Goal: Find specific page/section: Find specific page/section

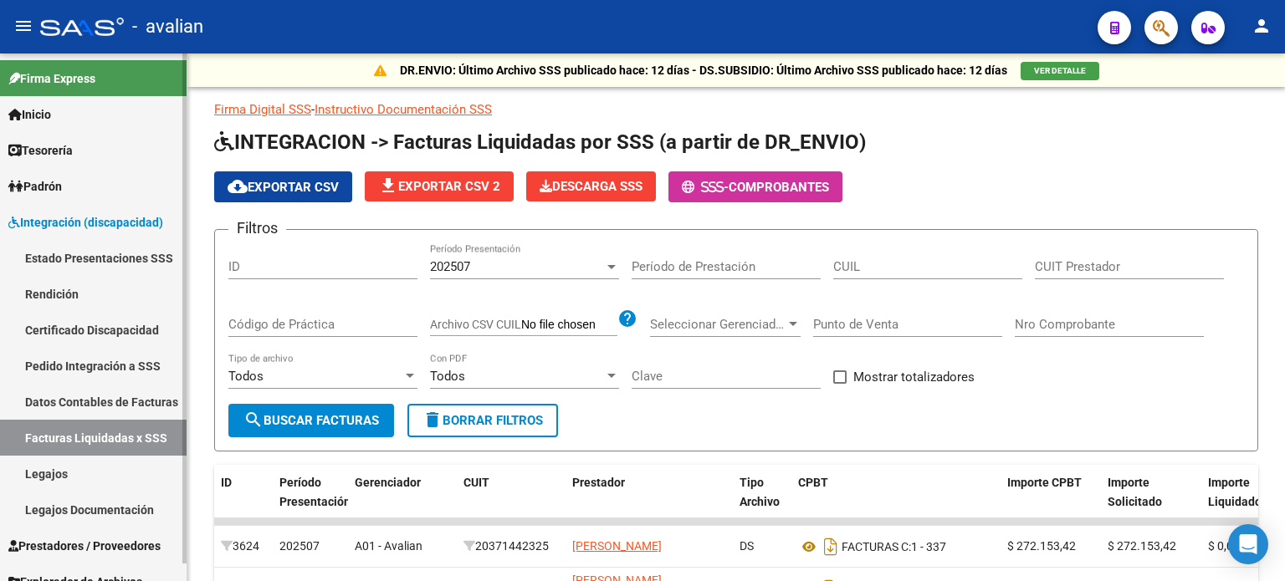
click at [41, 478] on link "Legajos" at bounding box center [93, 474] width 187 height 36
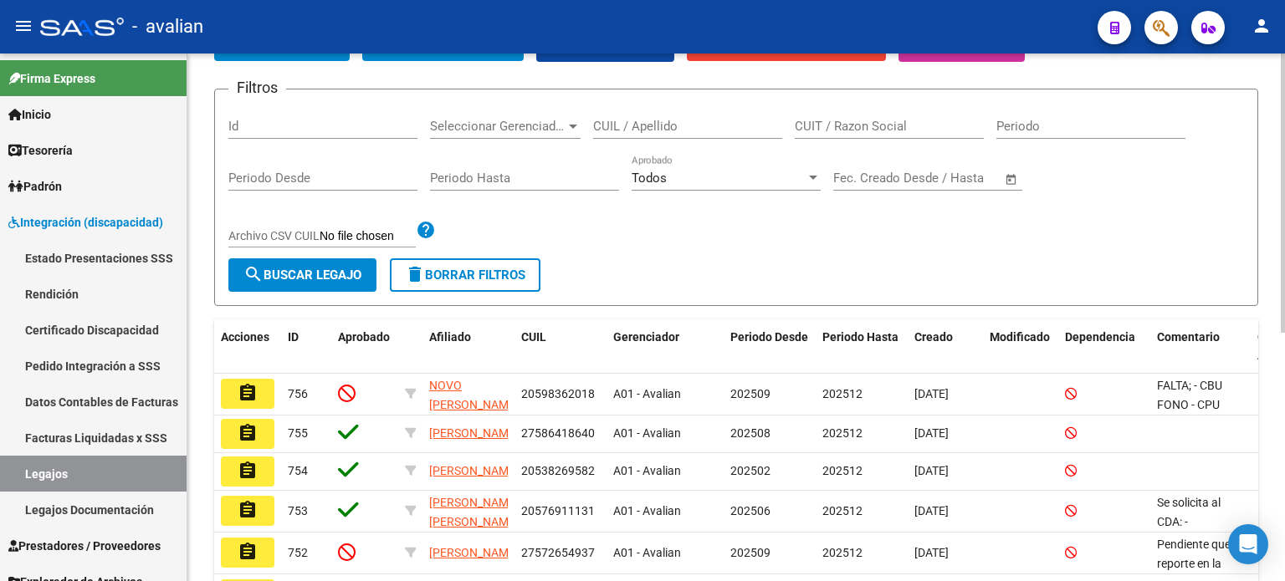
scroll to position [167, 0]
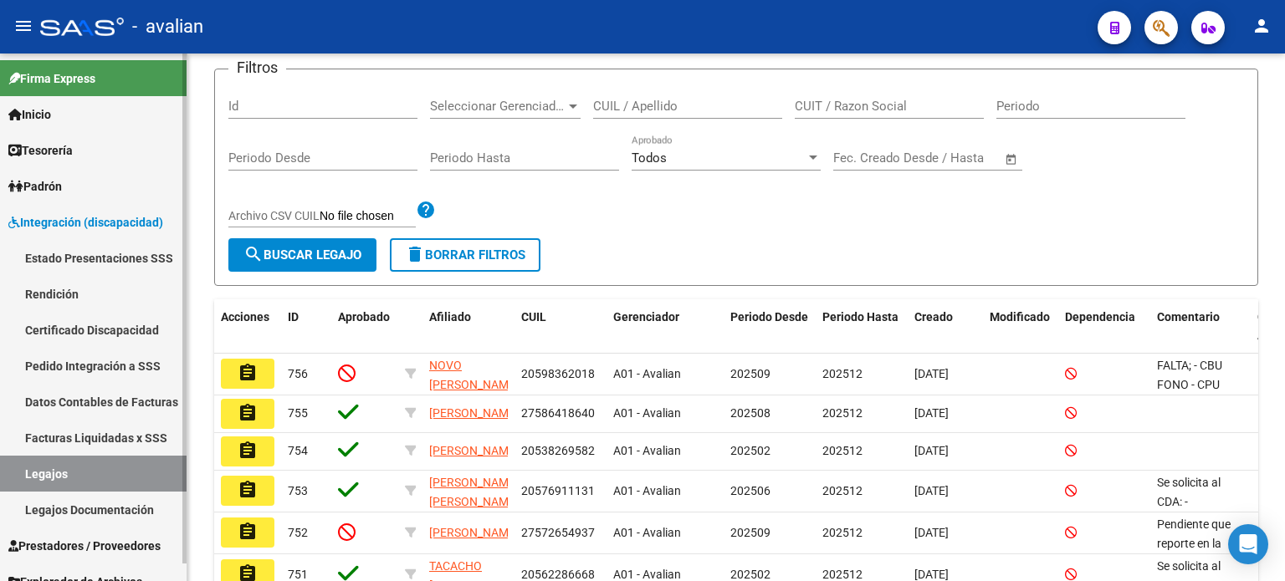
click at [75, 518] on link "Legajos Documentación" at bounding box center [93, 510] width 187 height 36
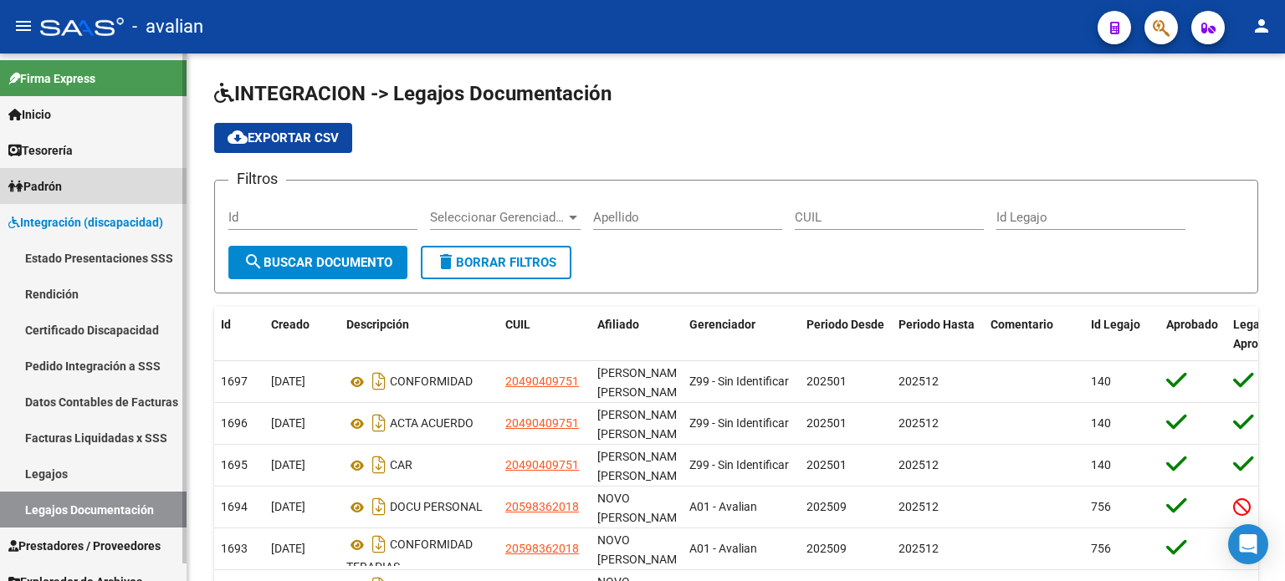
click at [62, 183] on span "Padrón" at bounding box center [35, 186] width 54 height 18
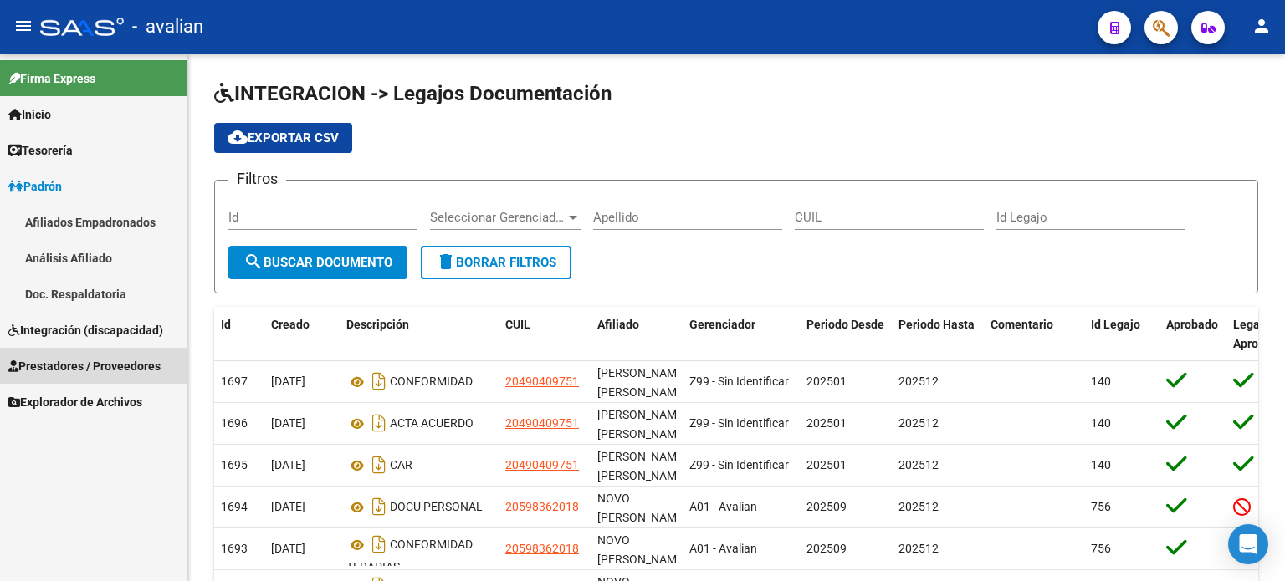
click at [78, 367] on span "Prestadores / Proveedores" at bounding box center [84, 366] width 152 height 18
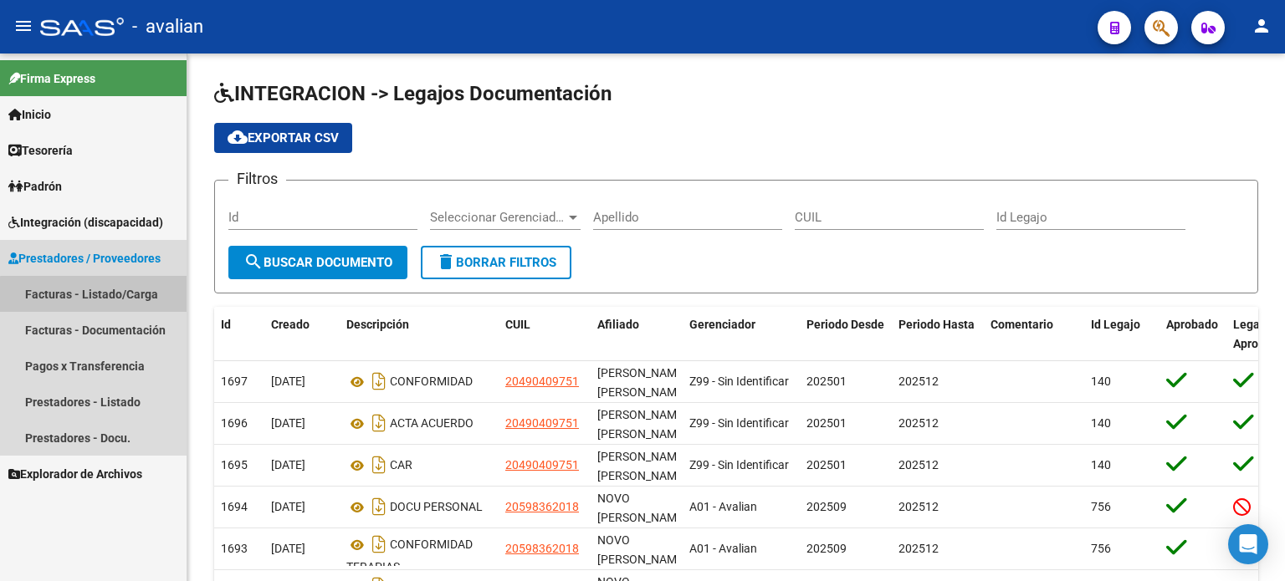
click at [105, 295] on link "Facturas - Listado/Carga" at bounding box center [93, 294] width 187 height 36
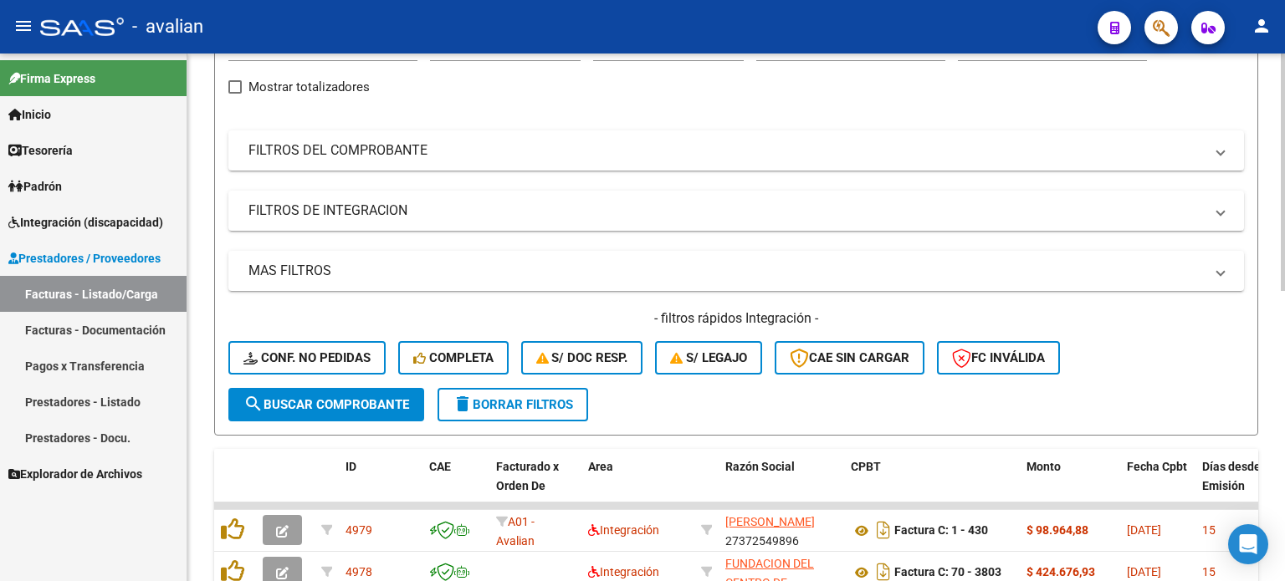
scroll to position [188, 0]
click at [1275, 263] on div "Video tutorial PRESTADORES -> Listado de CPBTs Emitidos por Prestadores / Prove…" at bounding box center [738, 446] width 1102 height 1163
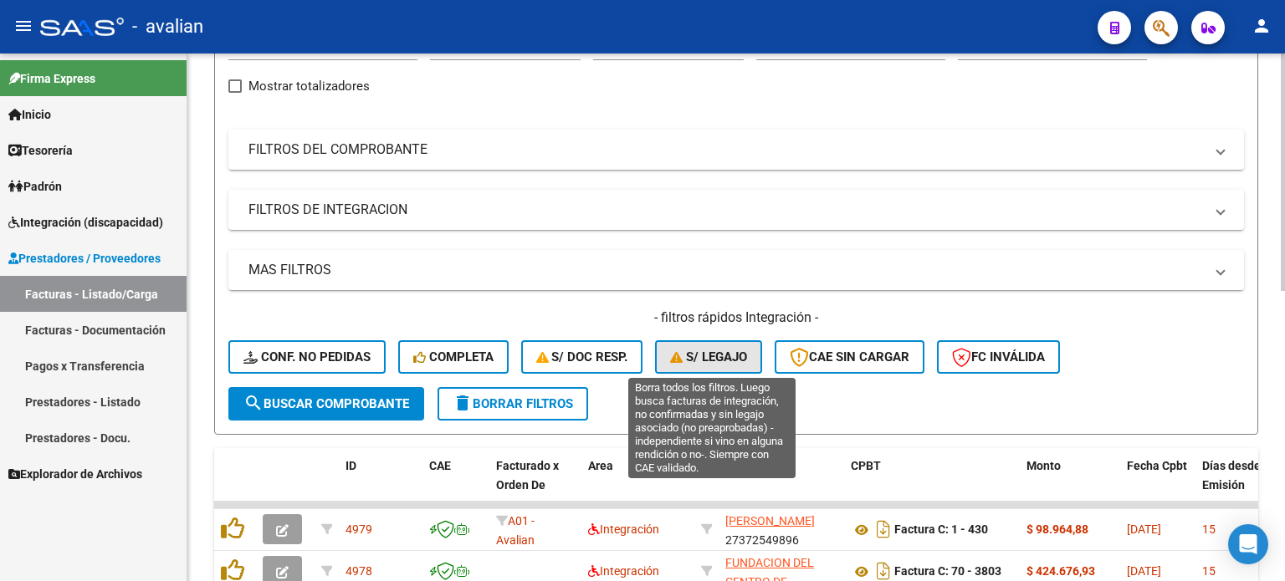
click at [746, 355] on span "S/ legajo" at bounding box center [708, 357] width 77 height 15
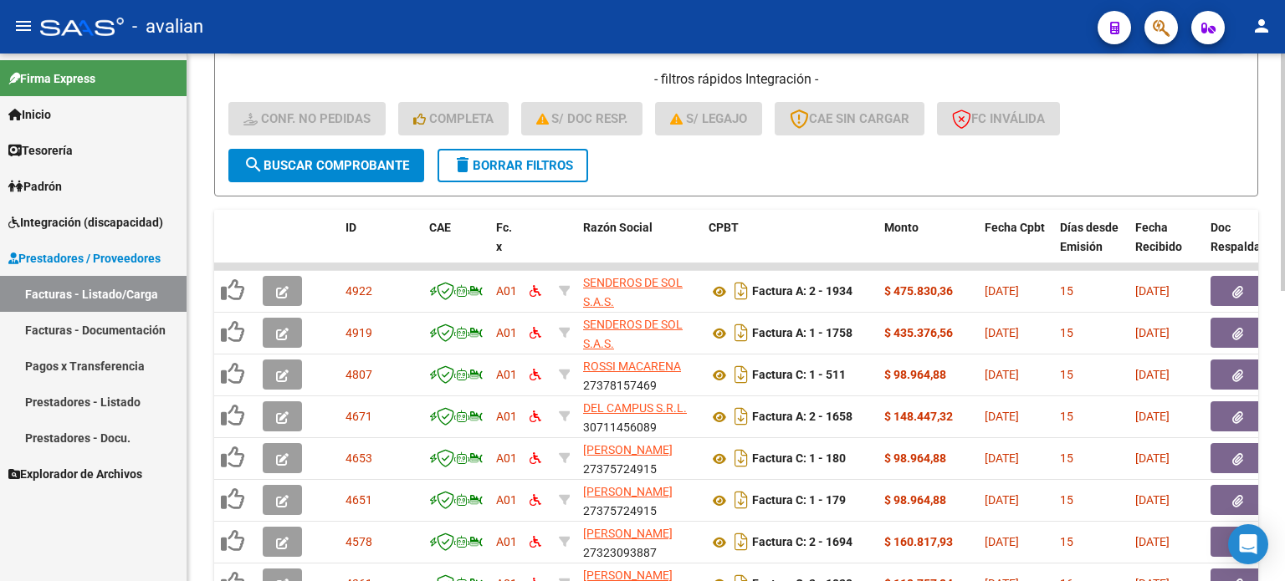
scroll to position [428, 0]
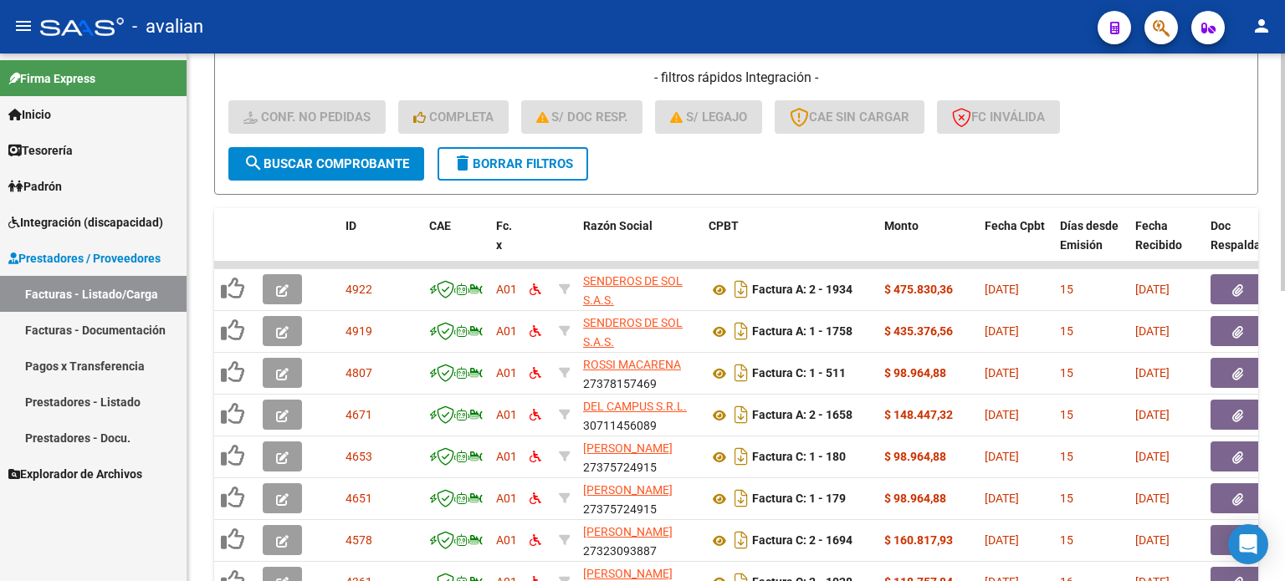
click at [1268, 276] on div "Video tutorial PRESTADORES -> Listado de CPBTs Emitidos por Prestadores / Prove…" at bounding box center [738, 206] width 1102 height 1163
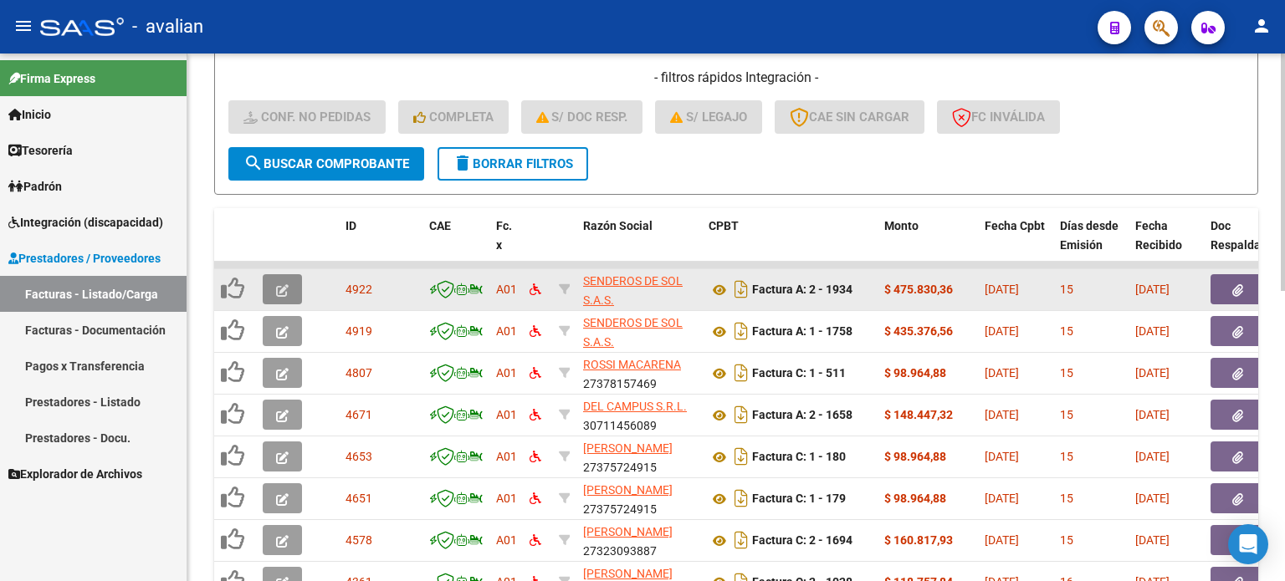
click at [280, 290] on icon "button" at bounding box center [282, 290] width 13 height 13
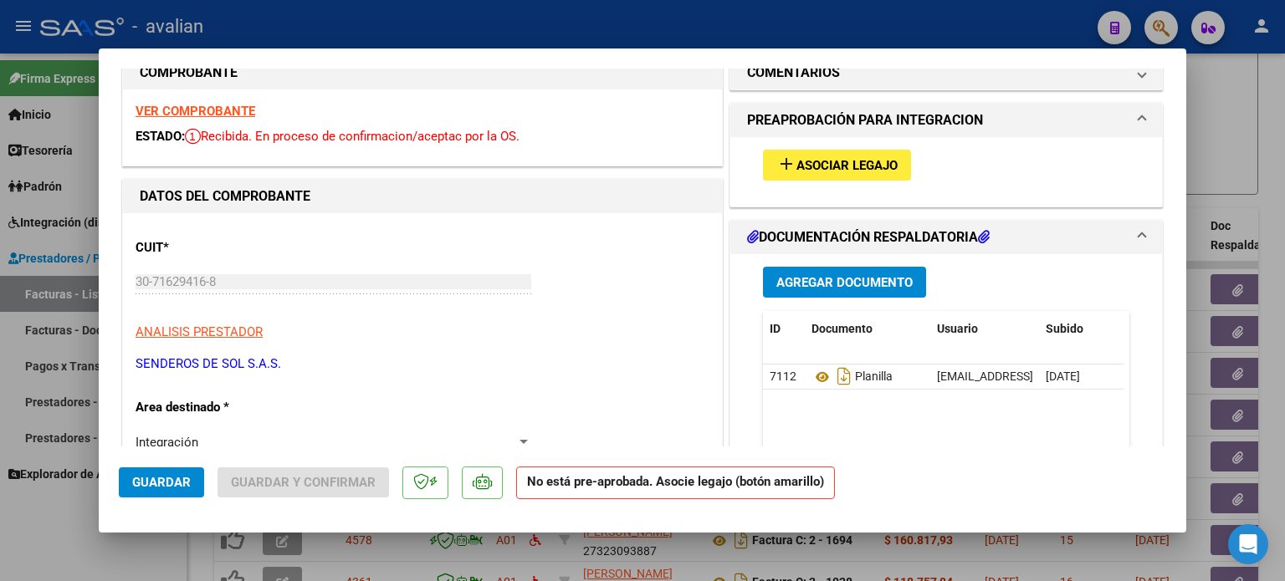
scroll to position [0, 0]
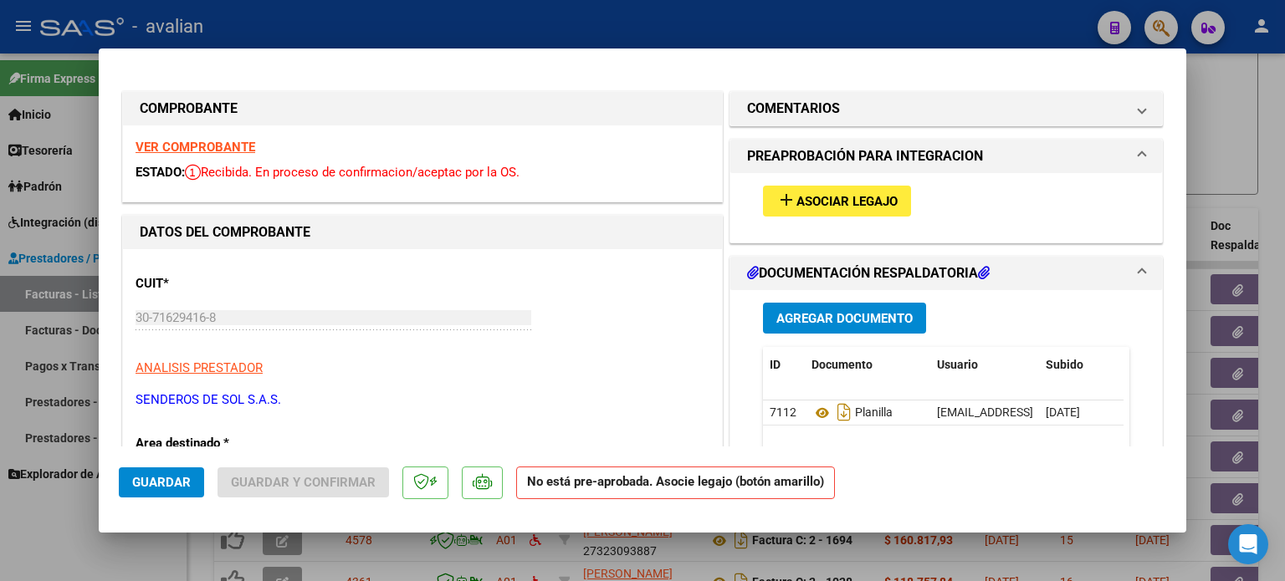
click at [786, 203] on mat-icon "add" at bounding box center [786, 200] width 20 height 20
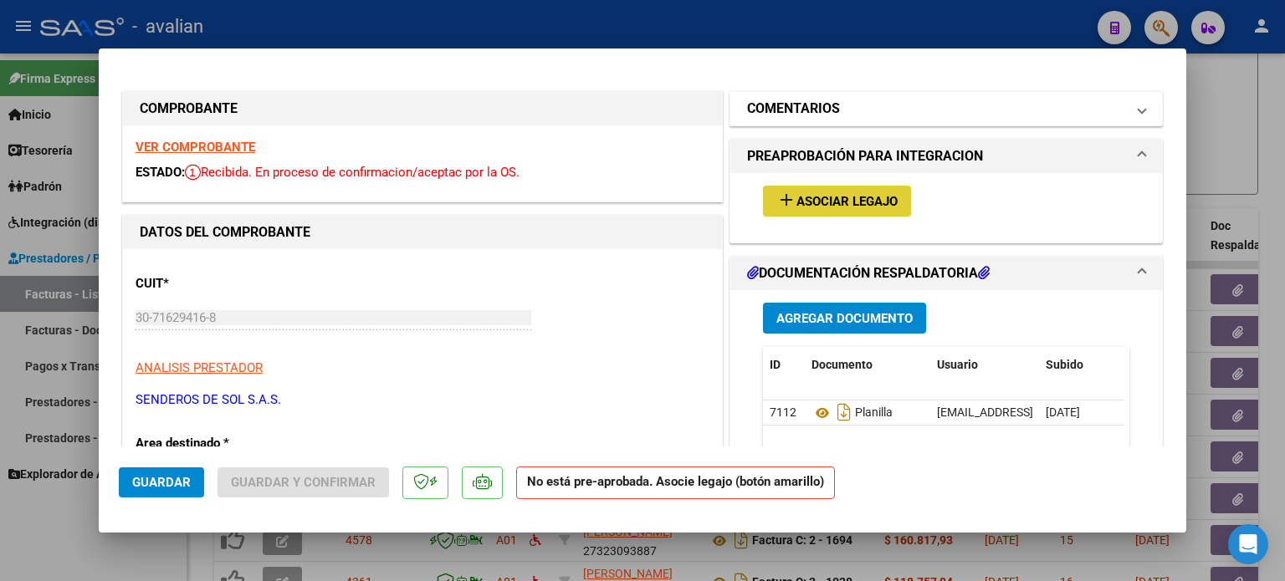
type input "$ 0,00"
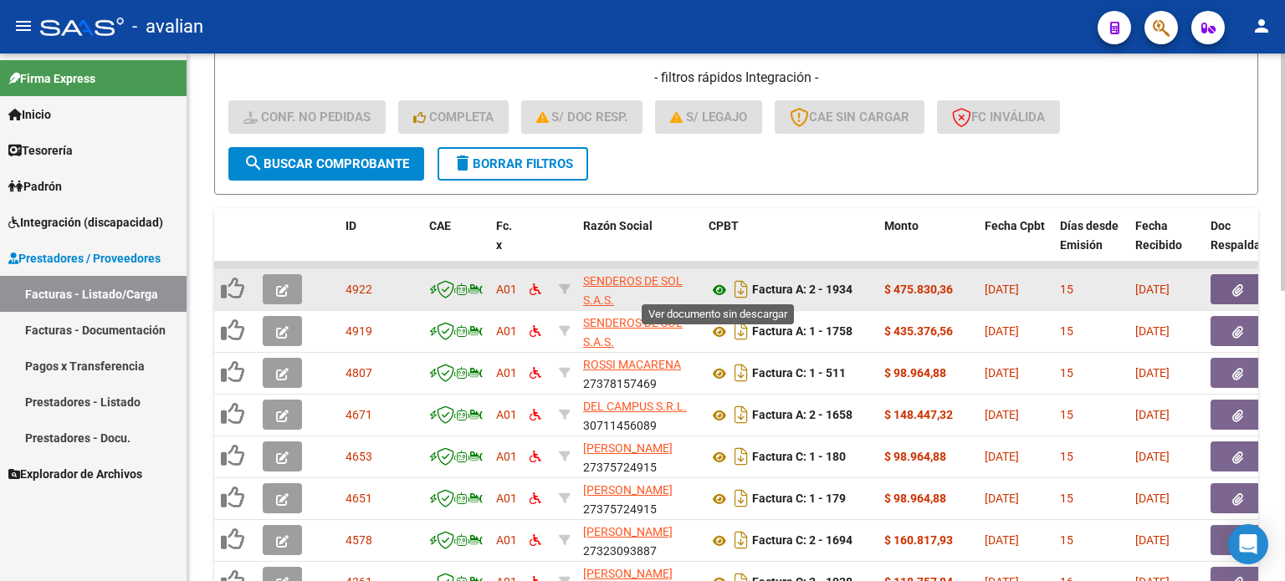
click at [719, 284] on icon at bounding box center [719, 290] width 22 height 20
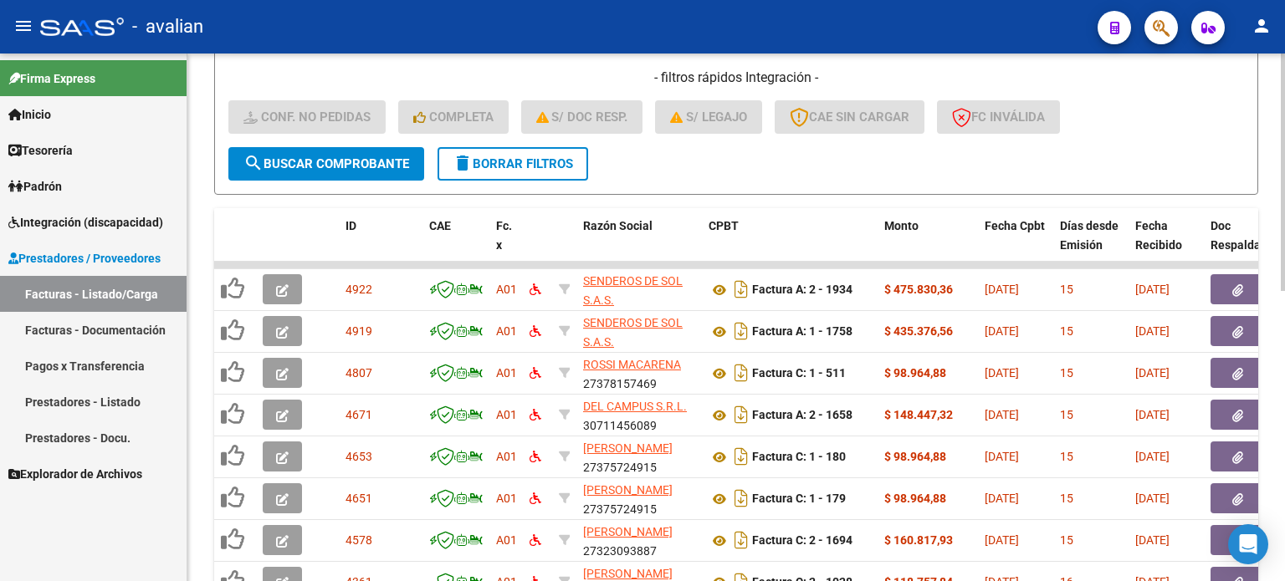
click at [508, 156] on span "delete Borrar Filtros" at bounding box center [512, 163] width 120 height 15
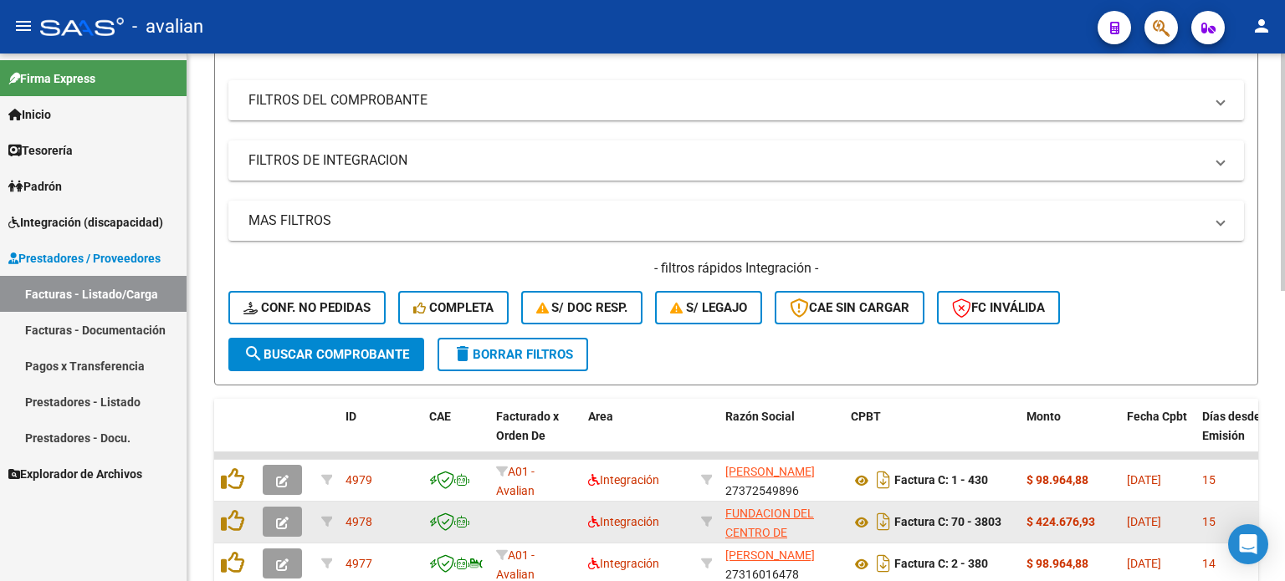
scroll to position [428, 0]
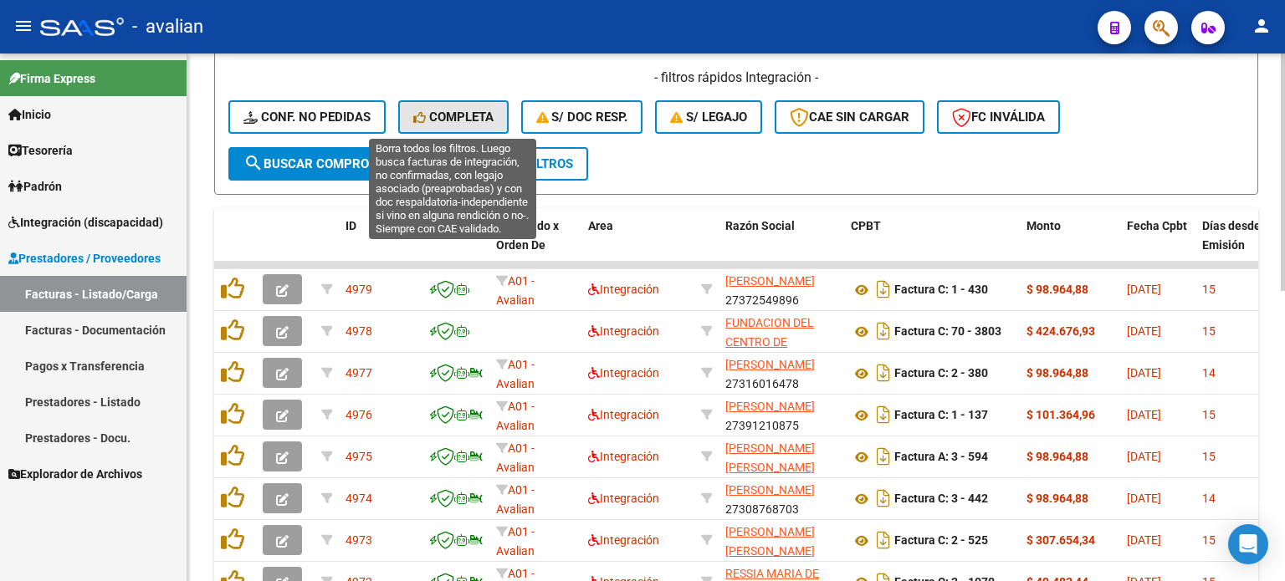
click at [449, 118] on span "Completa" at bounding box center [453, 117] width 80 height 15
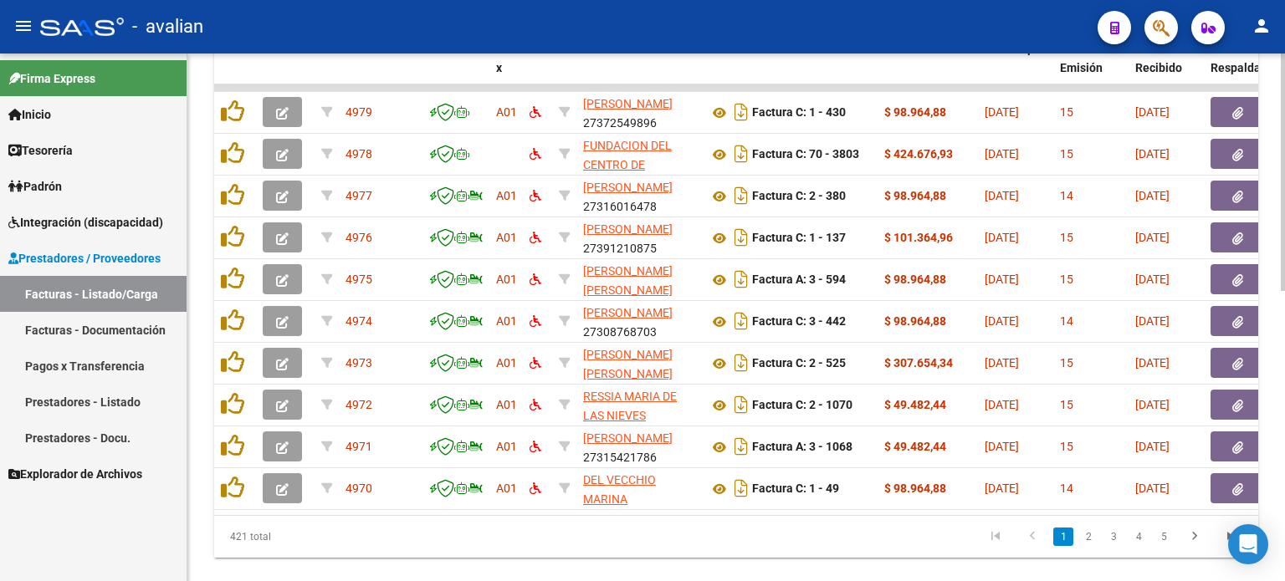
scroll to position [604, 0]
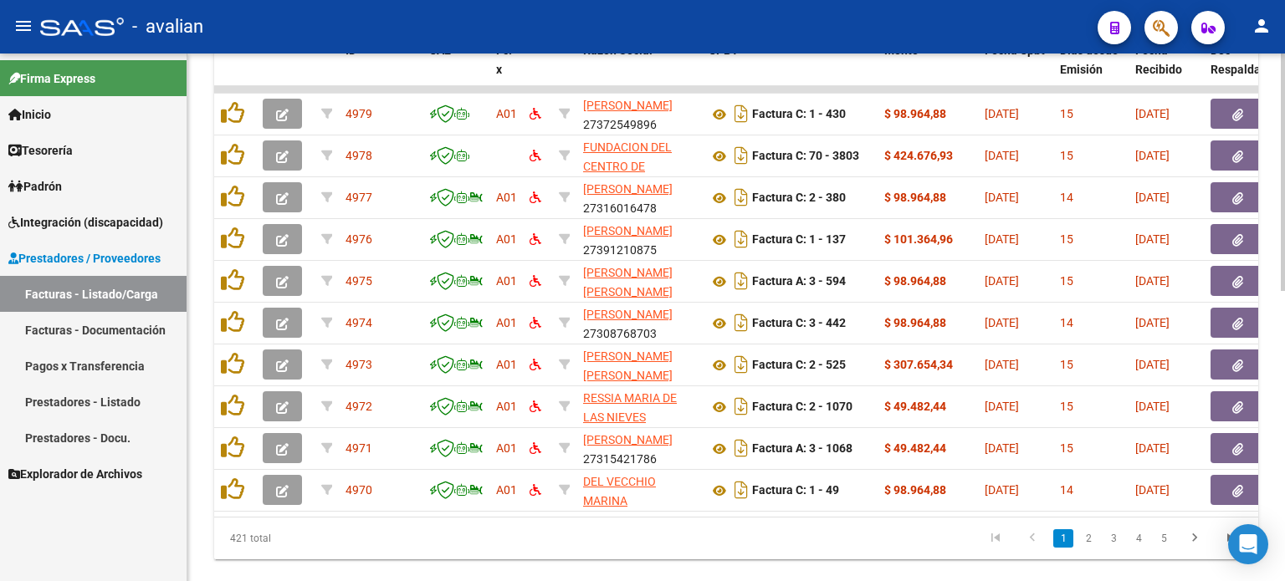
click at [1284, 343] on div at bounding box center [1282, 449] width 4 height 238
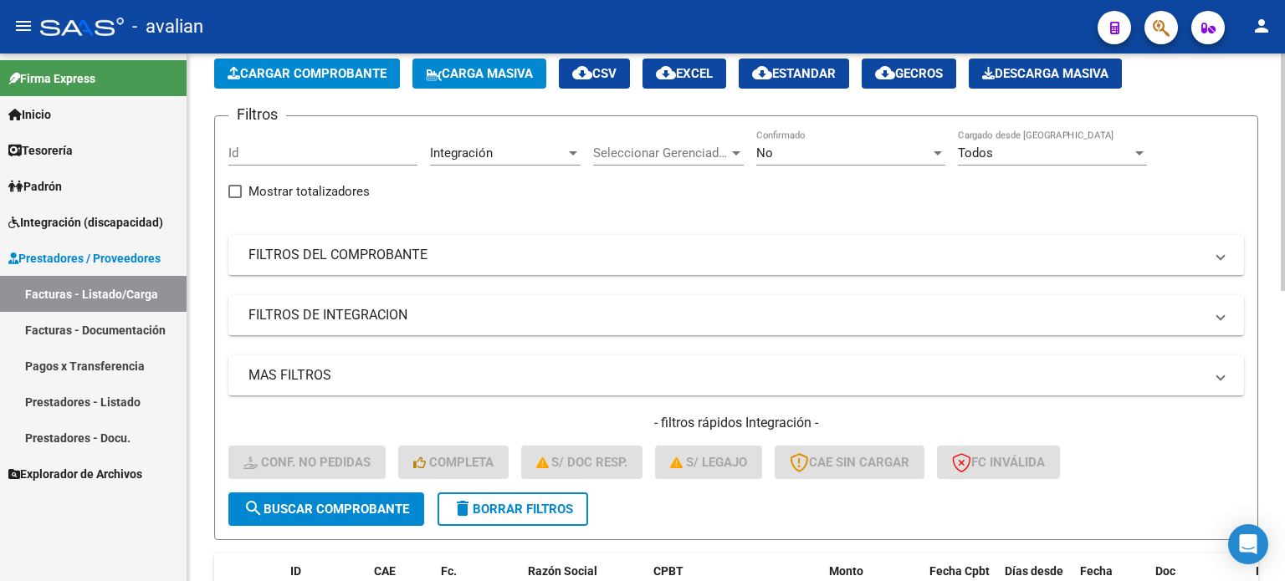
scroll to position [77, 0]
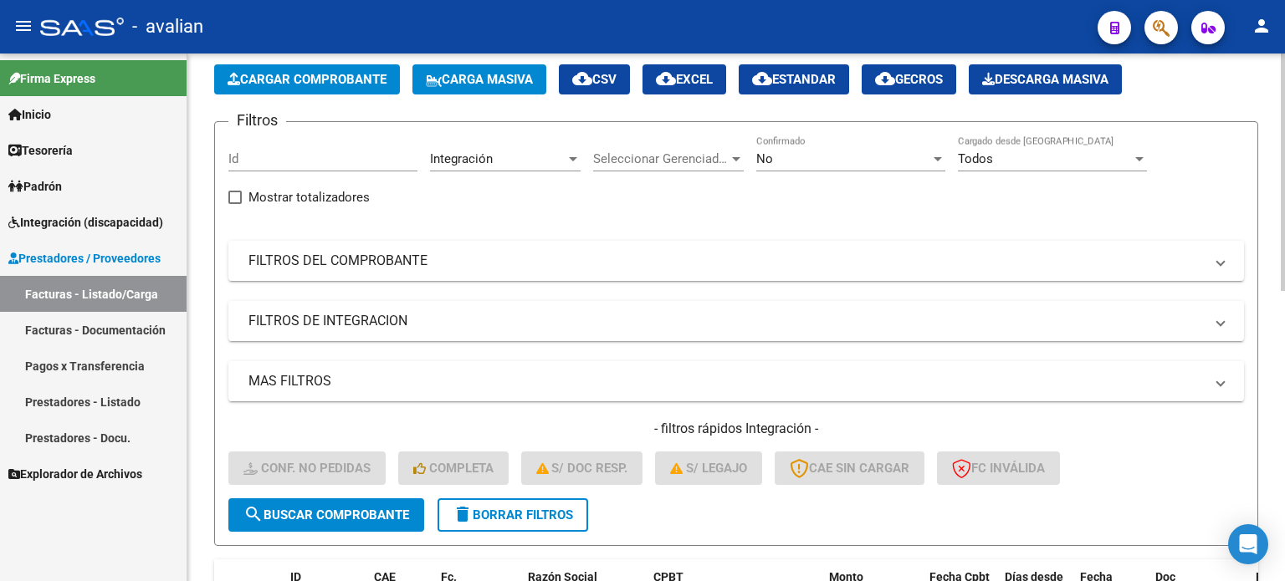
click at [1275, 96] on div "Video tutorial PRESTADORES -> Listado de CPBTs Emitidos por Prestadores / Prove…" at bounding box center [738, 558] width 1102 height 1163
click at [733, 158] on div at bounding box center [736, 159] width 8 height 4
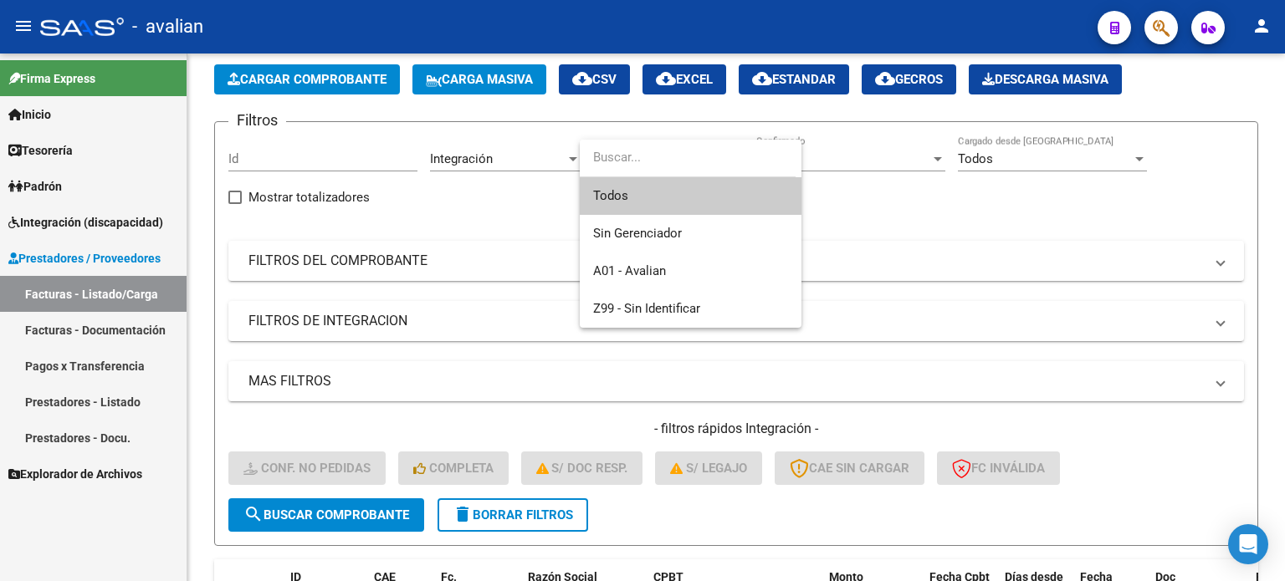
click at [859, 213] on div at bounding box center [642, 290] width 1285 height 581
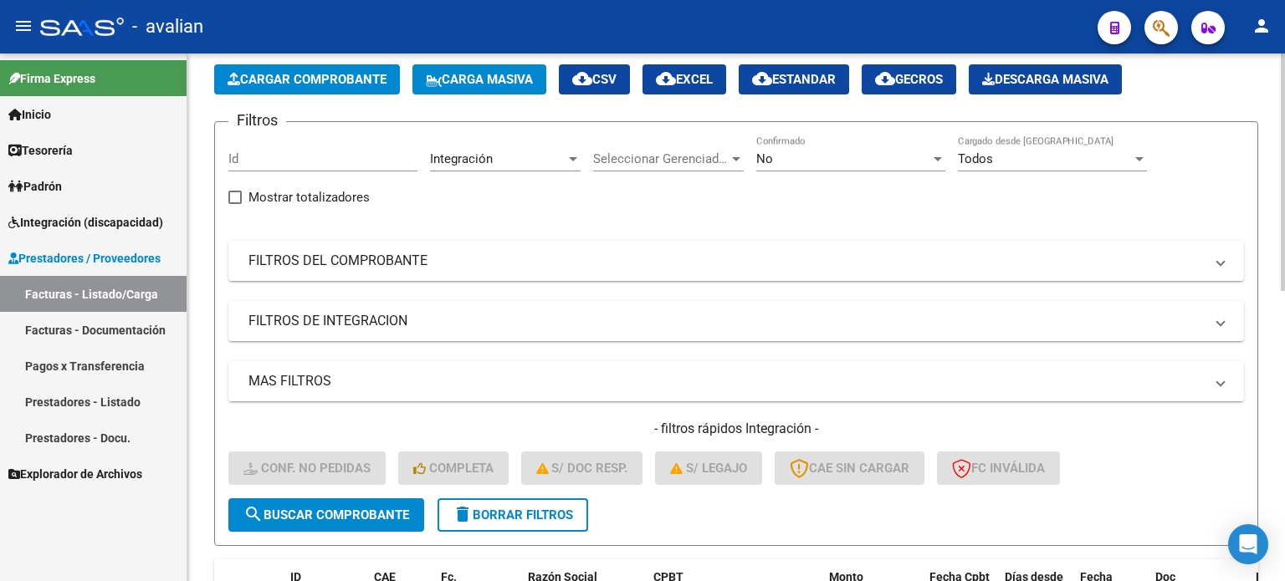
click at [1224, 384] on mat-expansion-panel-header "MAS FILTROS" at bounding box center [735, 381] width 1015 height 40
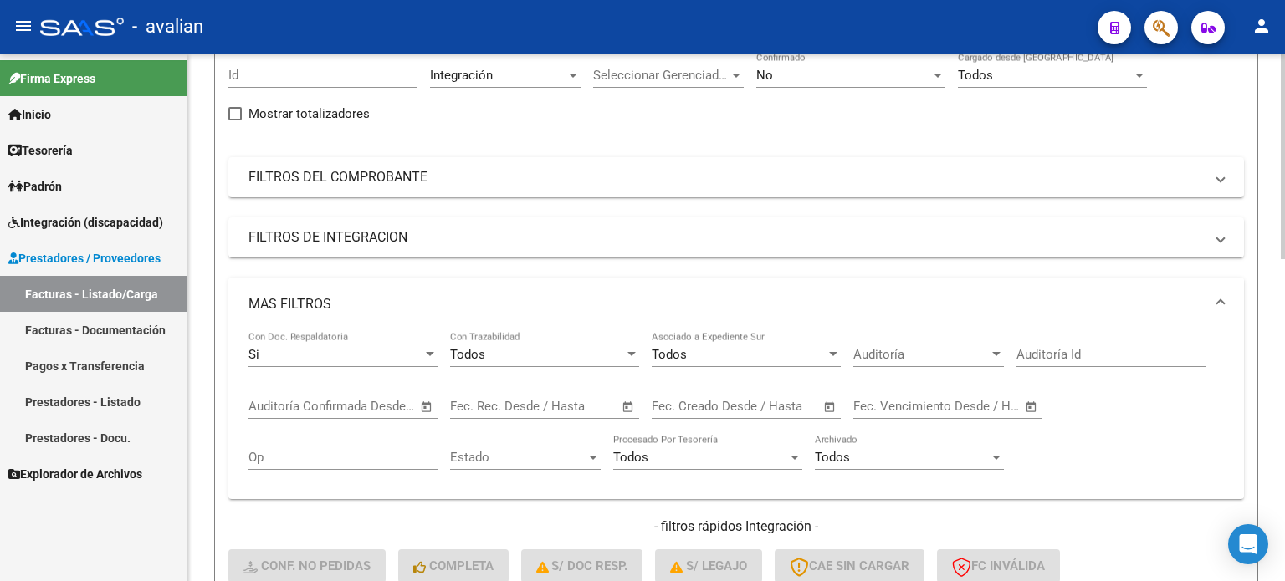
scroll to position [244, 0]
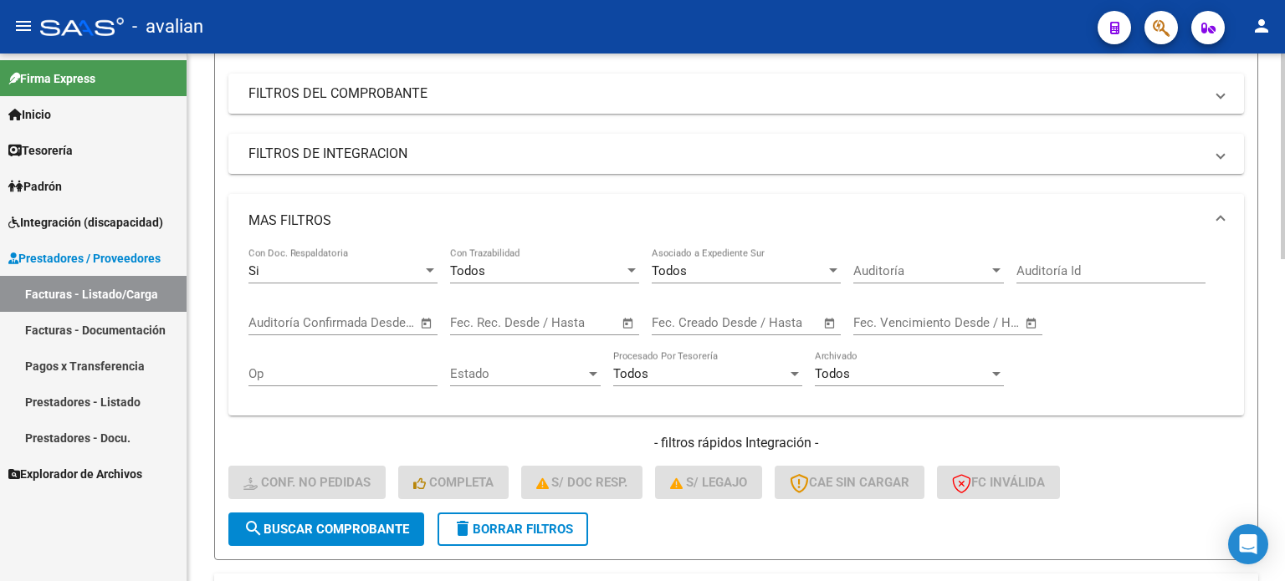
click at [1219, 214] on span at bounding box center [1220, 221] width 7 height 18
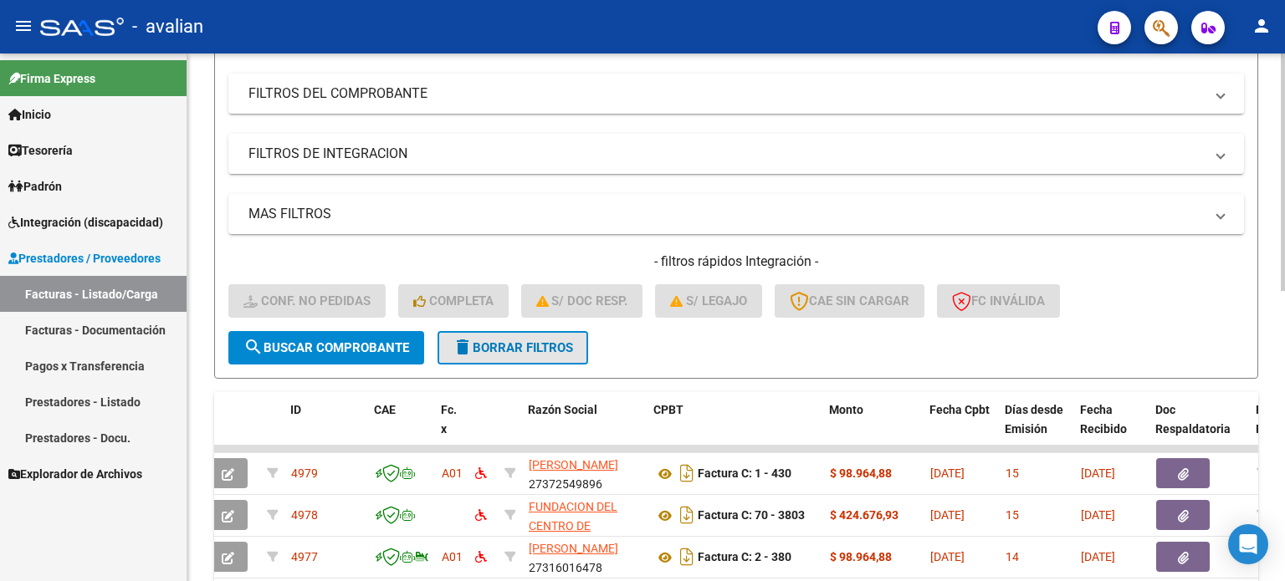
click at [498, 346] on span "delete Borrar Filtros" at bounding box center [512, 347] width 120 height 15
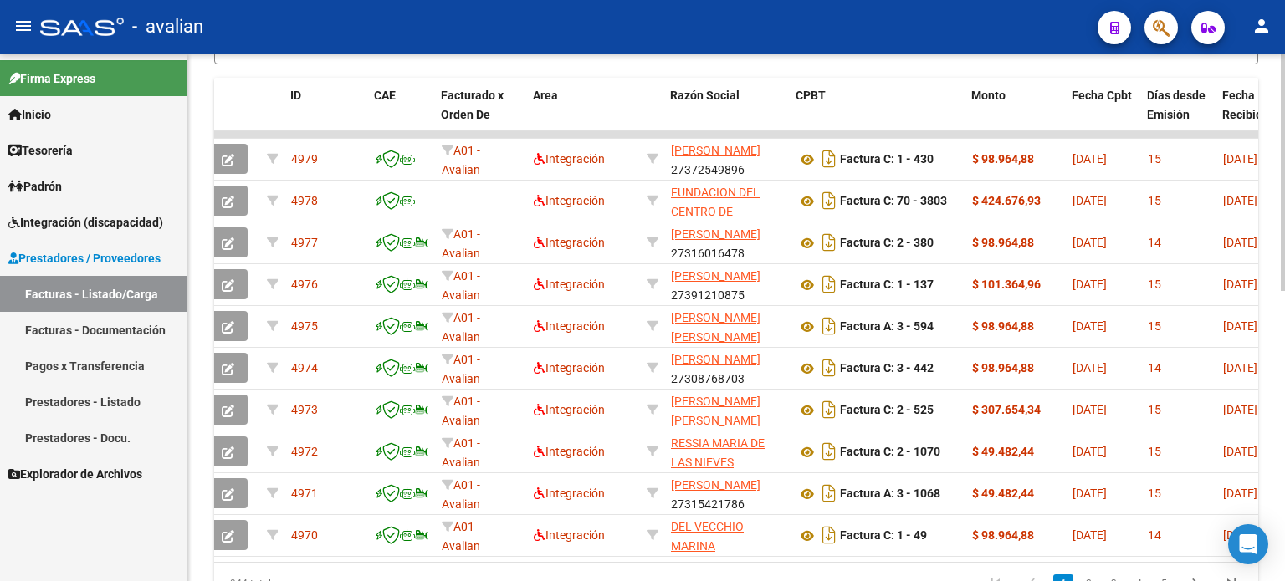
scroll to position [579, 0]
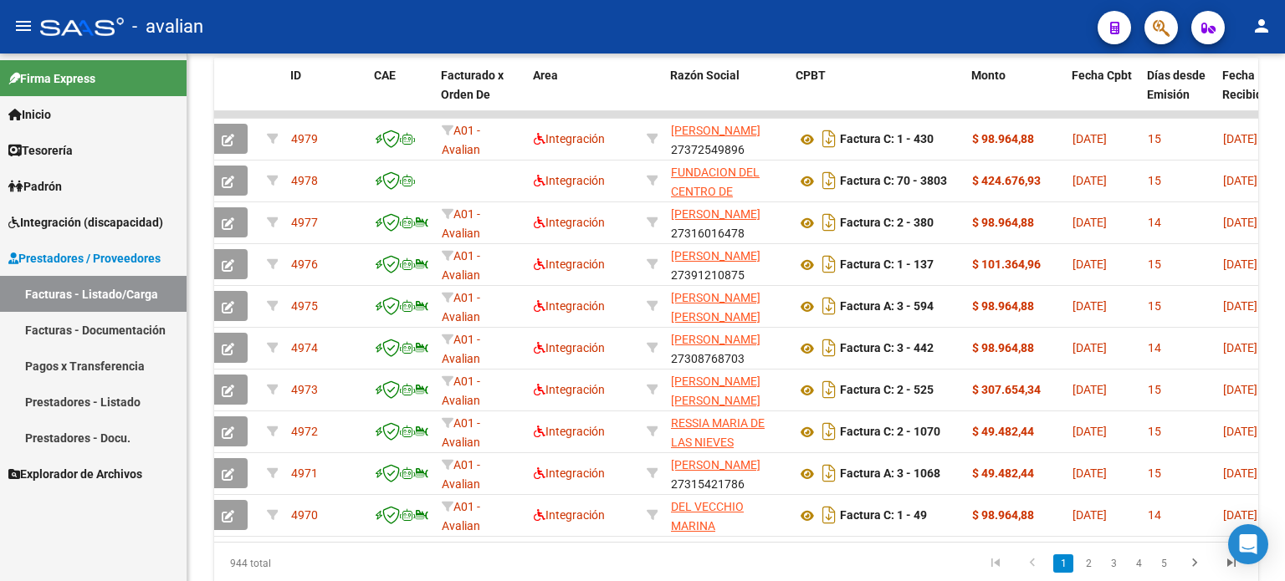
click at [59, 325] on link "Facturas - Documentación" at bounding box center [93, 330] width 187 height 36
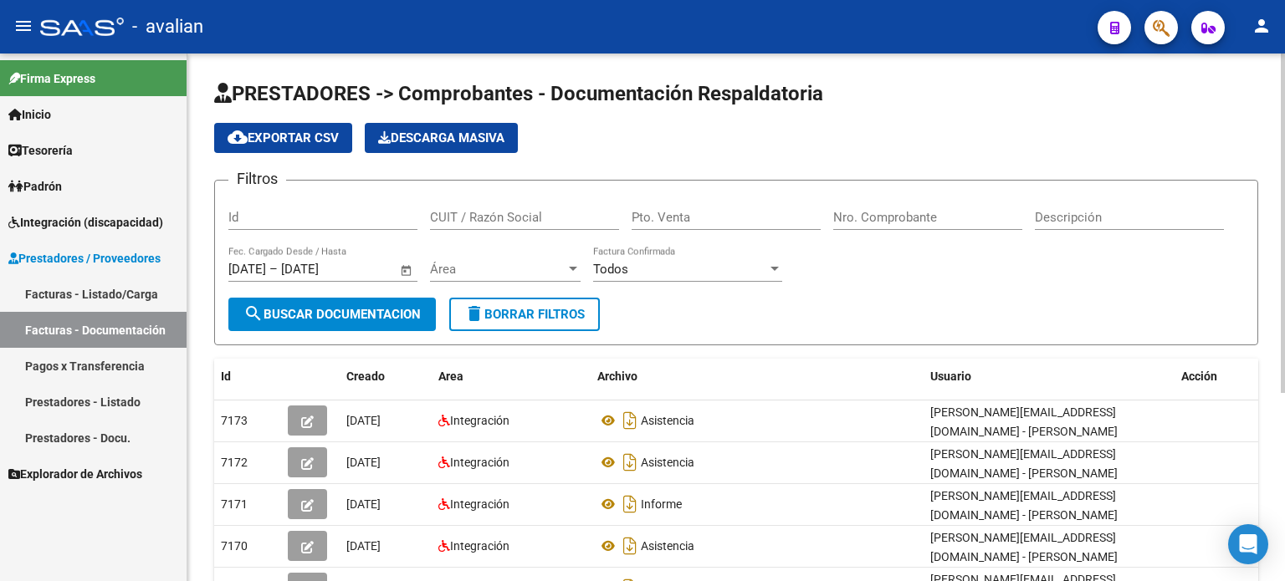
click at [1281, 283] on div at bounding box center [1282, 224] width 4 height 340
click at [776, 270] on div at bounding box center [774, 269] width 15 height 13
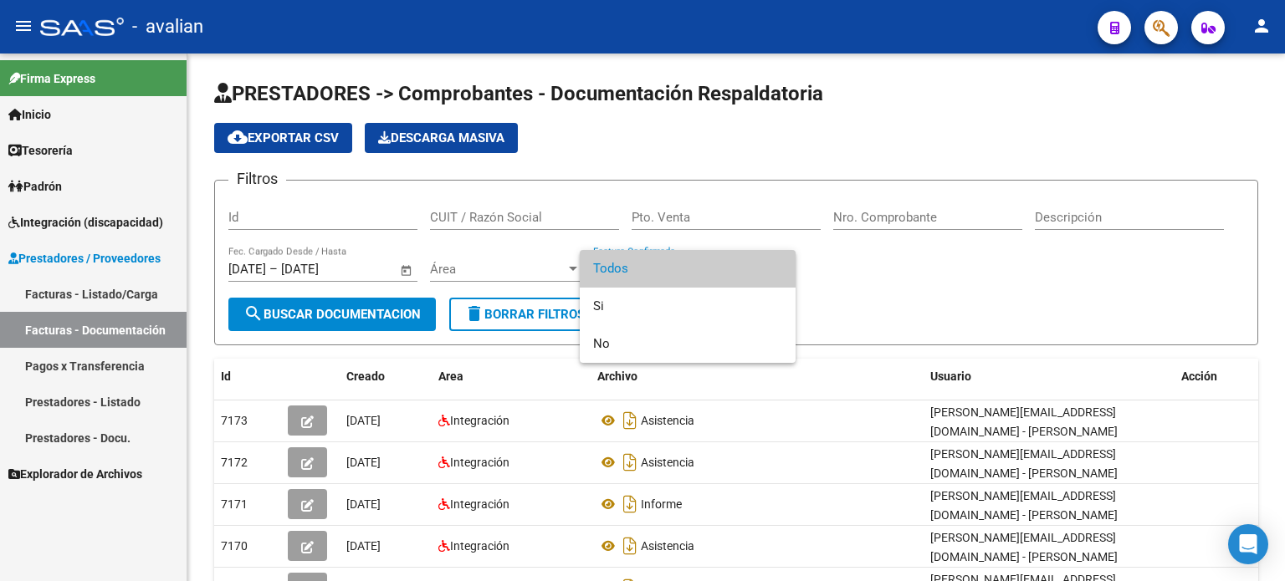
click at [855, 275] on div at bounding box center [642, 290] width 1285 height 581
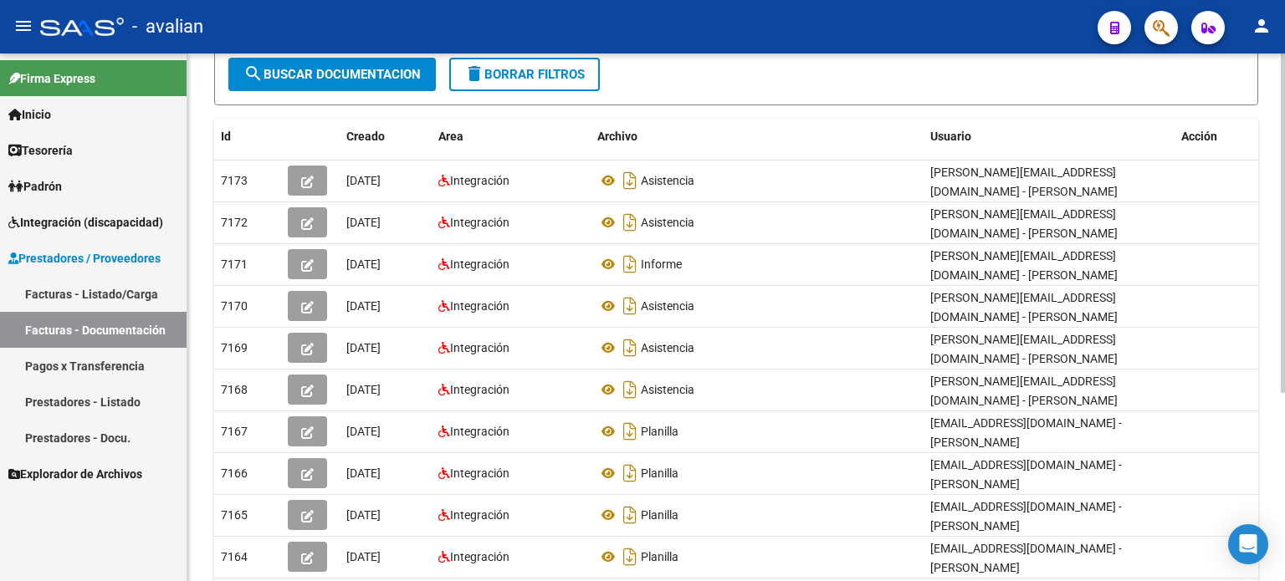
scroll to position [241, 0]
click at [1275, 524] on div "PRESTADORES -> Comprobantes - Documentación Respaldatoria cloud_download Export…" at bounding box center [738, 246] width 1102 height 866
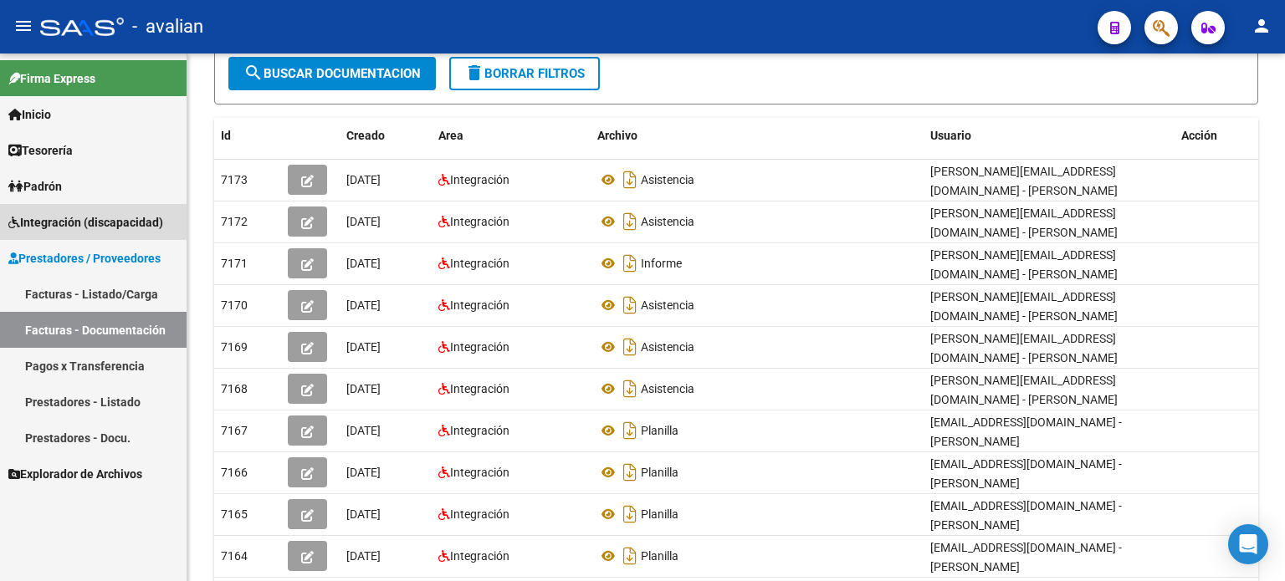
click at [50, 217] on span "Integración (discapacidad)" at bounding box center [85, 222] width 155 height 18
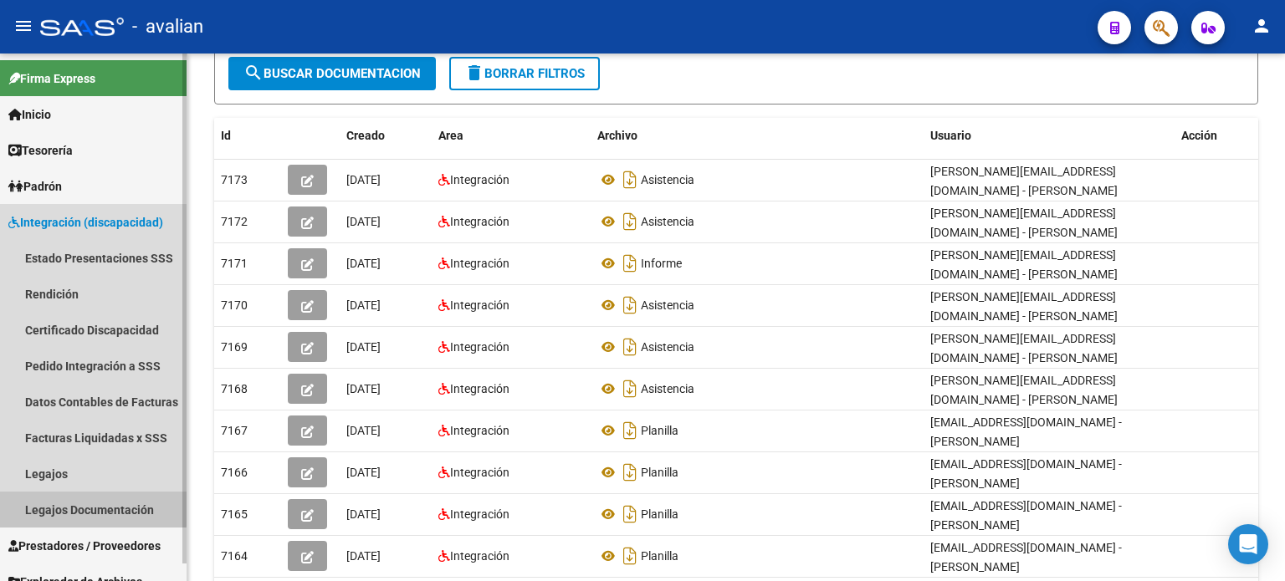
click at [80, 508] on link "Legajos Documentación" at bounding box center [93, 510] width 187 height 36
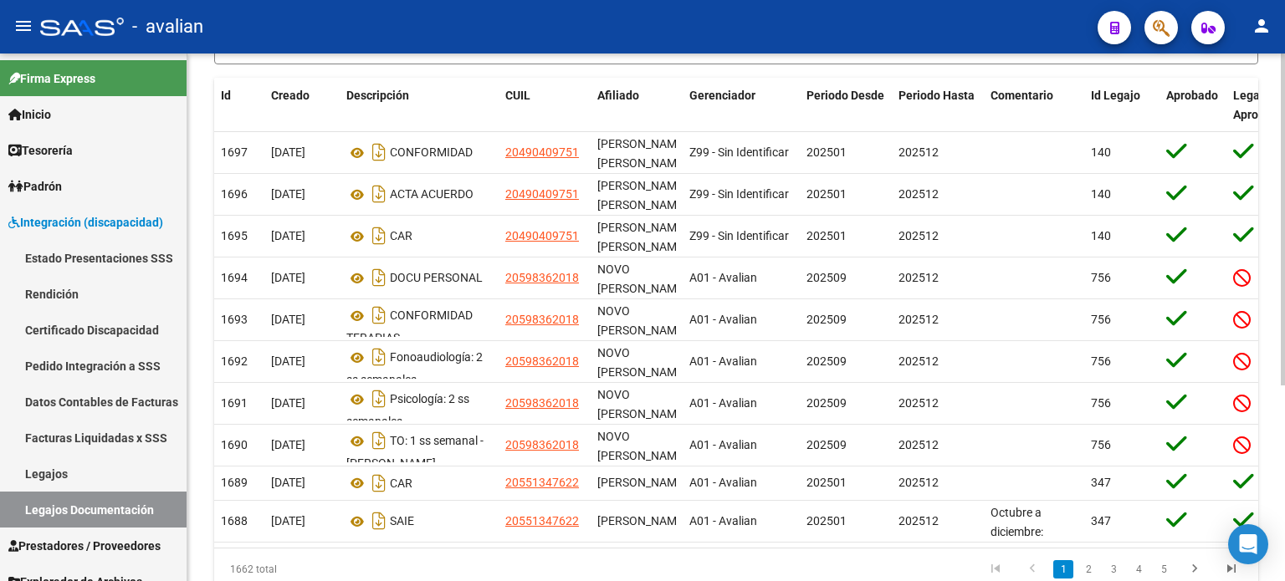
scroll to position [240, 0]
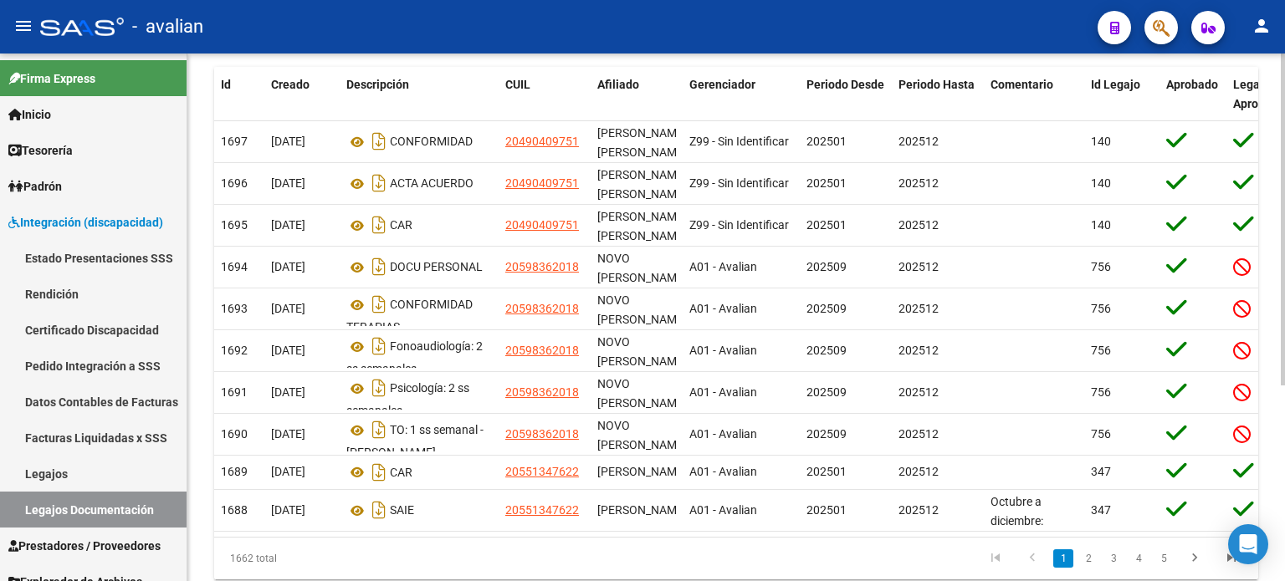
click at [1280, 385] on div at bounding box center [1282, 380] width 4 height 332
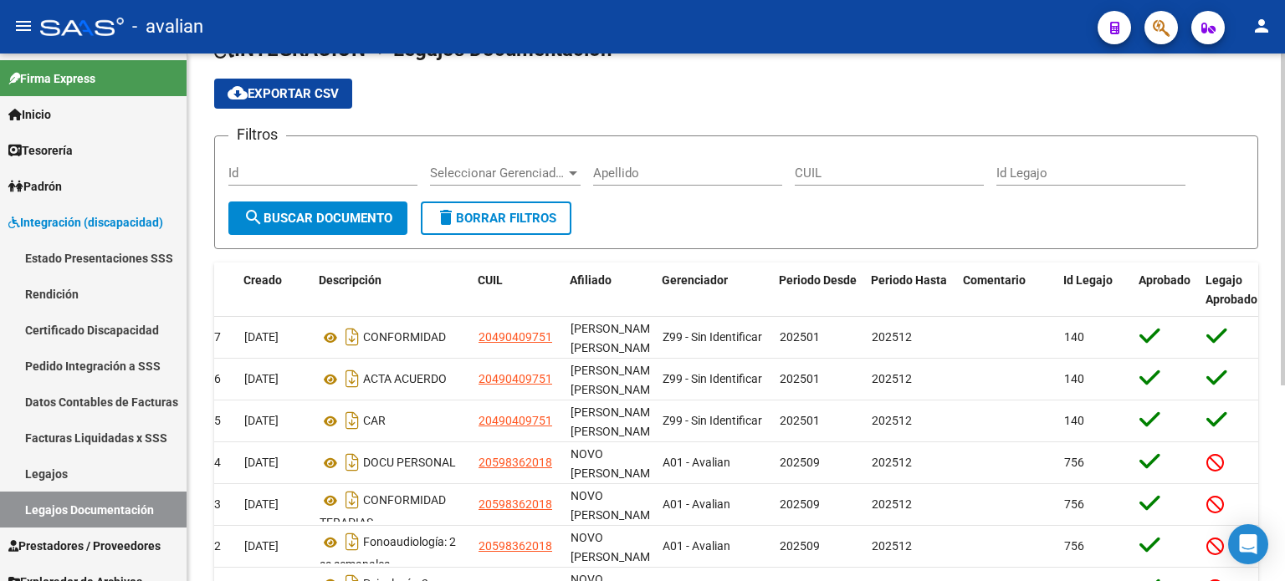
scroll to position [10, 0]
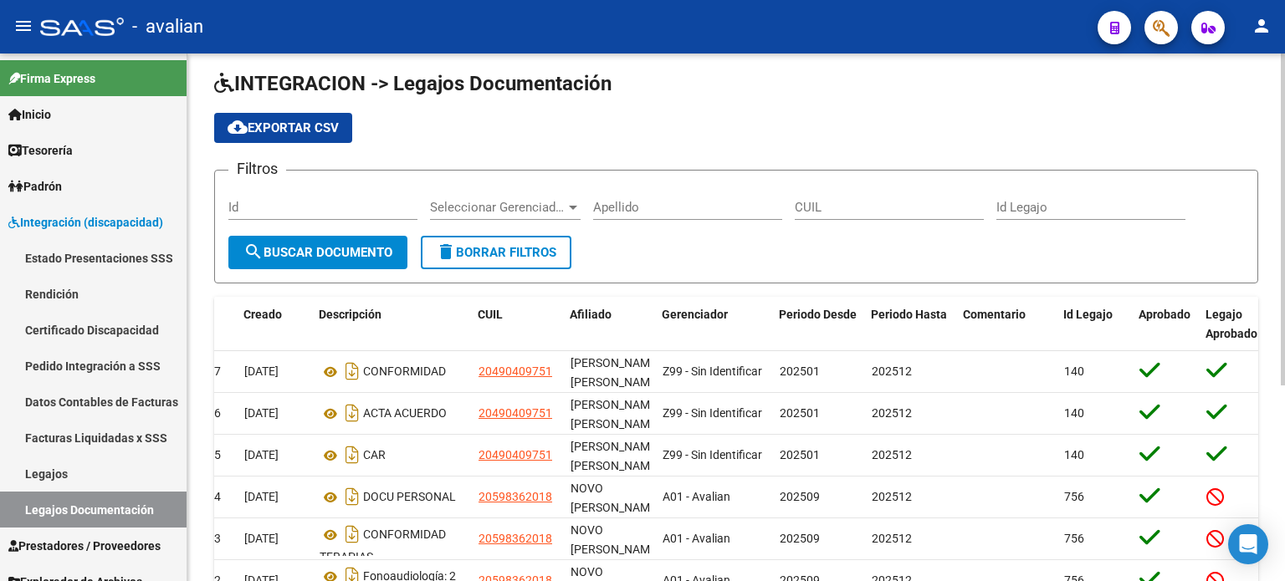
click at [1280, 84] on div at bounding box center [1282, 226] width 4 height 332
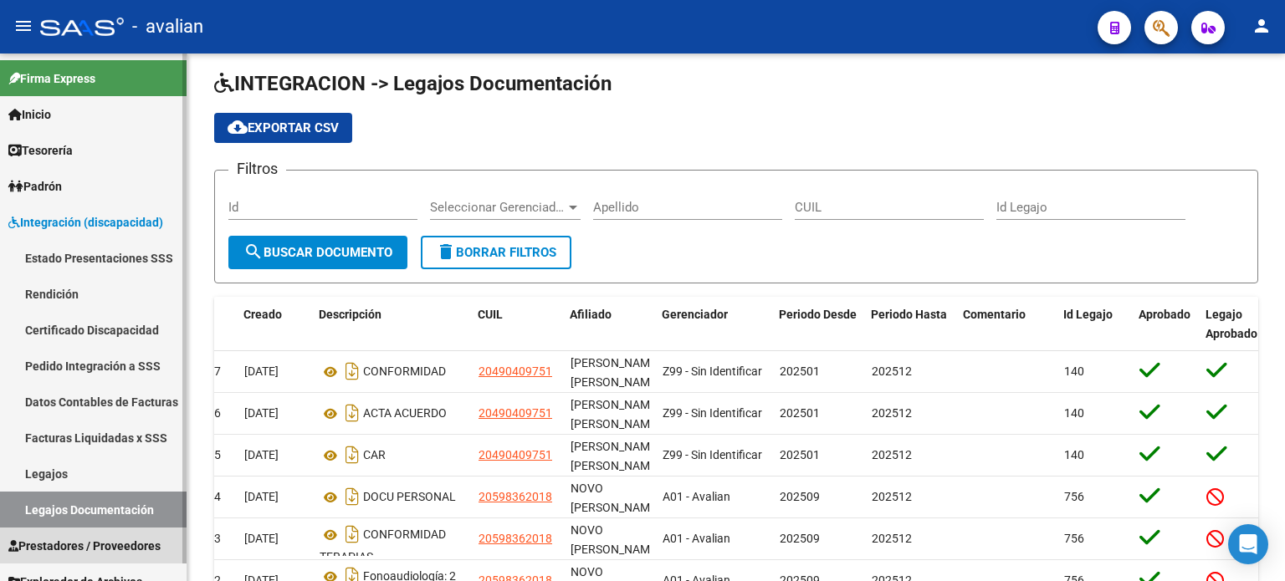
click at [46, 543] on span "Prestadores / Proveedores" at bounding box center [84, 546] width 152 height 18
